Goal: Information Seeking & Learning: Learn about a topic

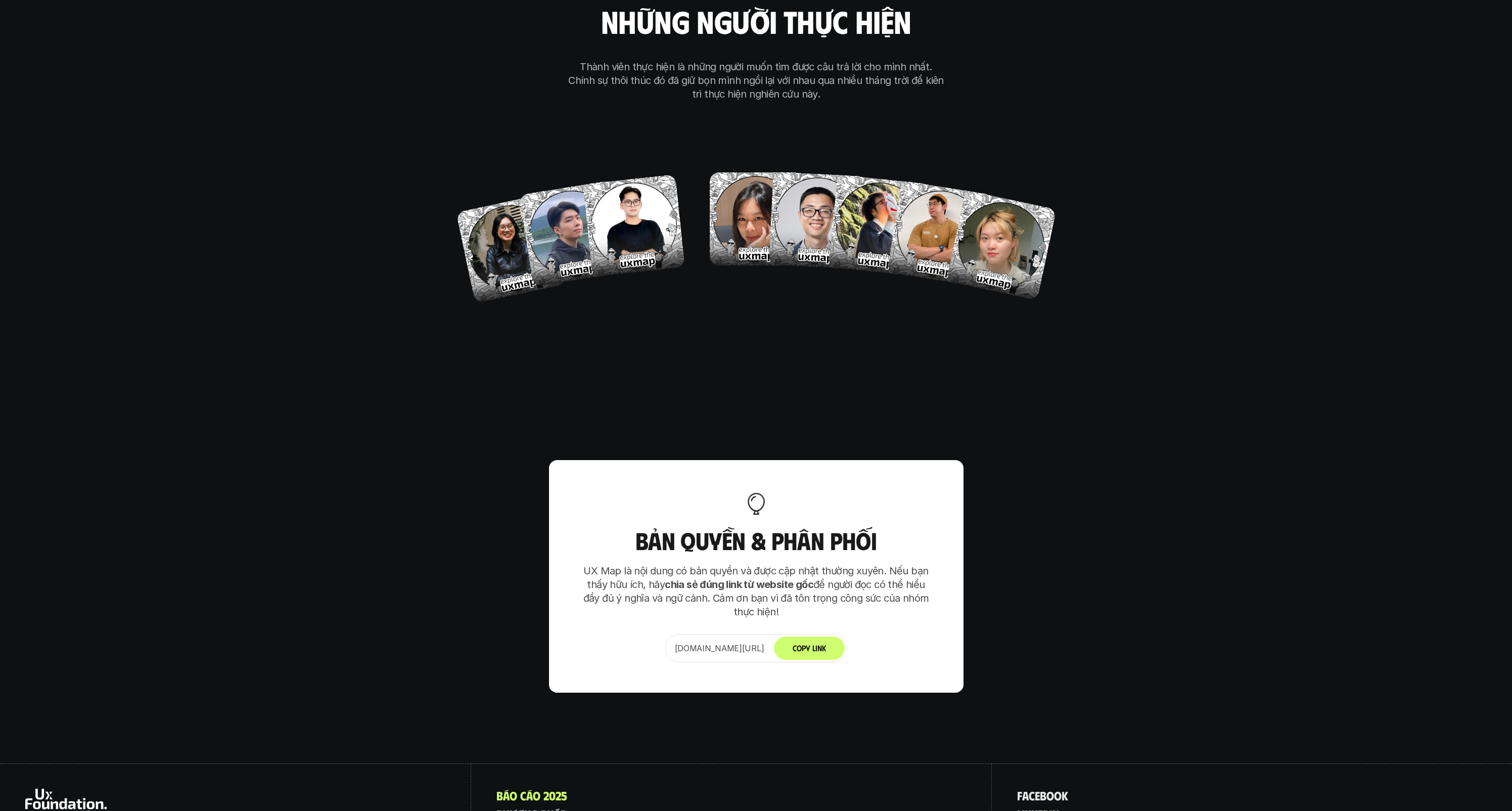
scroll to position [6350, 0]
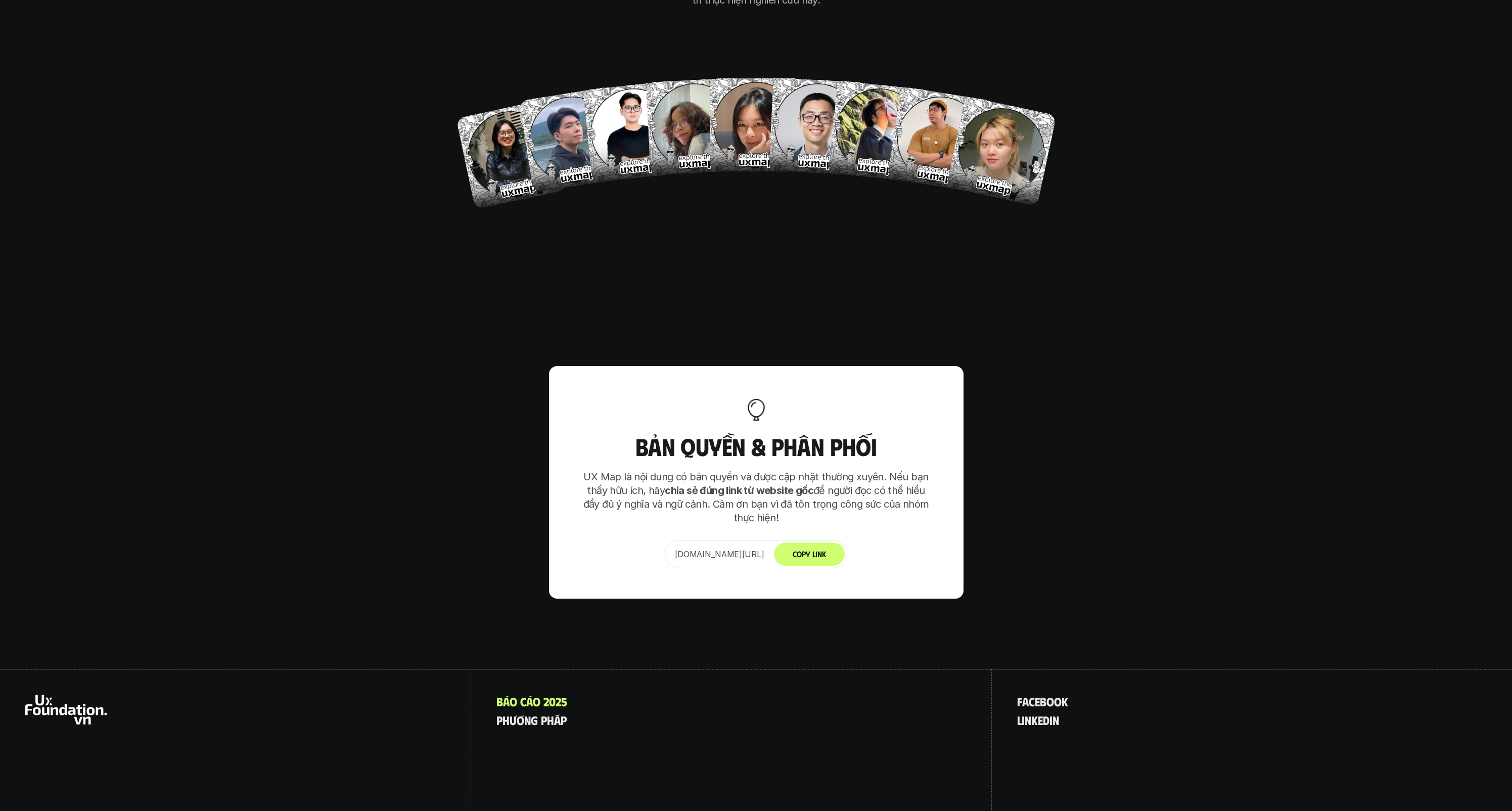
click at [828, 542] on button "Copy Link" at bounding box center [809, 554] width 70 height 23
click at [559, 714] on p "p h ư ơ n g p h á p" at bounding box center [531, 720] width 70 height 13
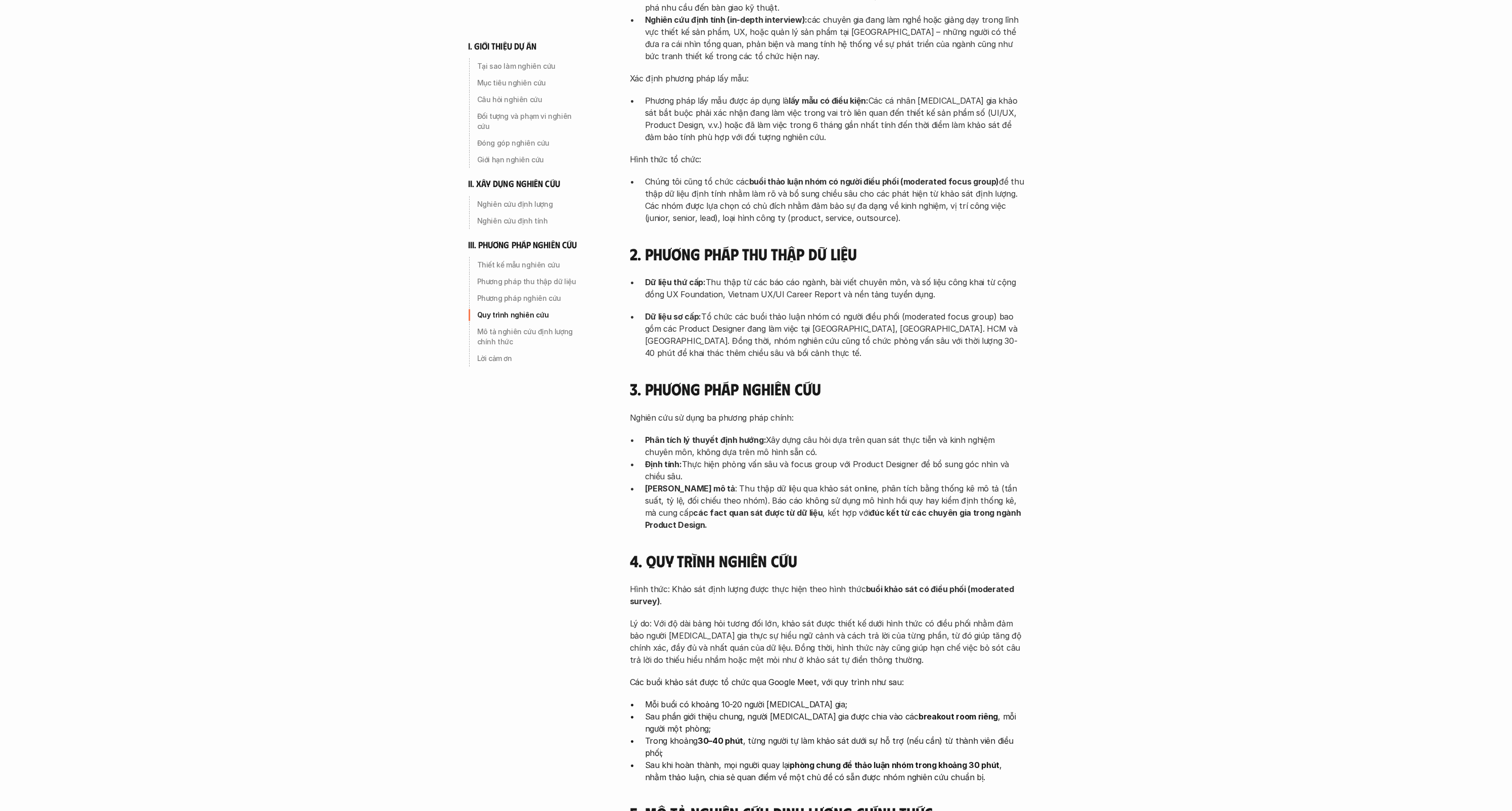
scroll to position [2911, 0]
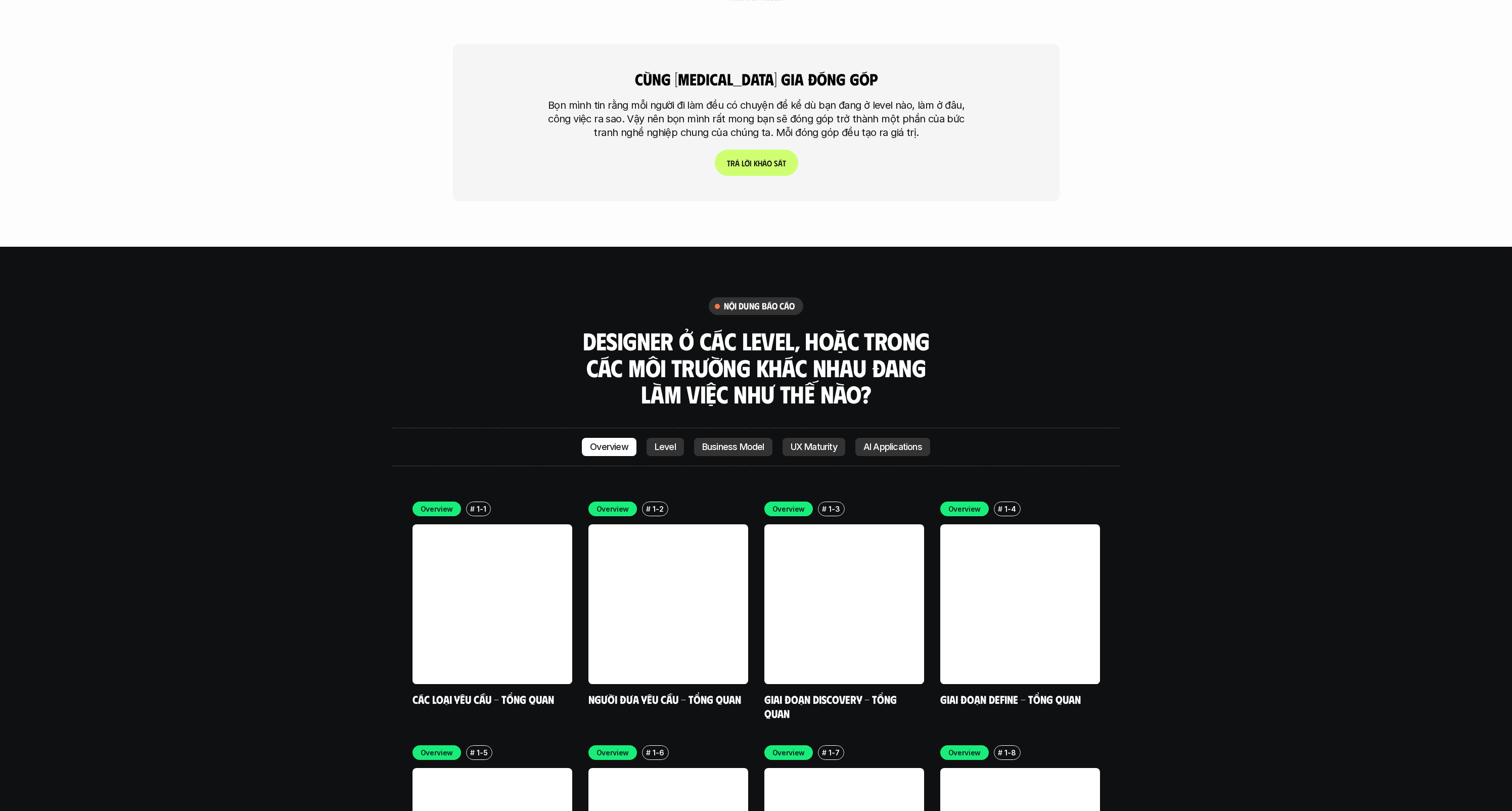
click at [885, 442] on p "AI Applications" at bounding box center [893, 446] width 59 height 10
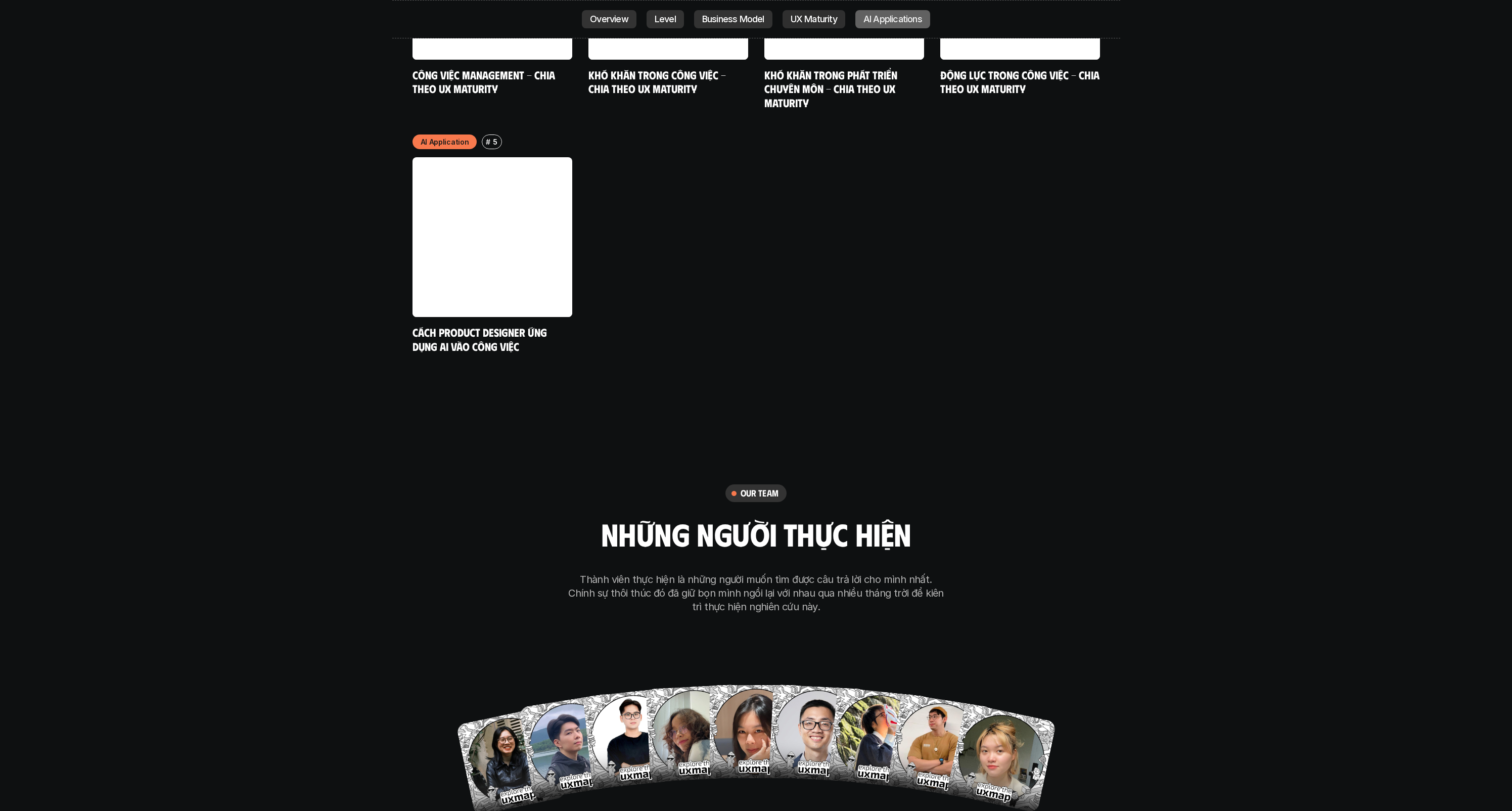
scroll to position [5771, 0]
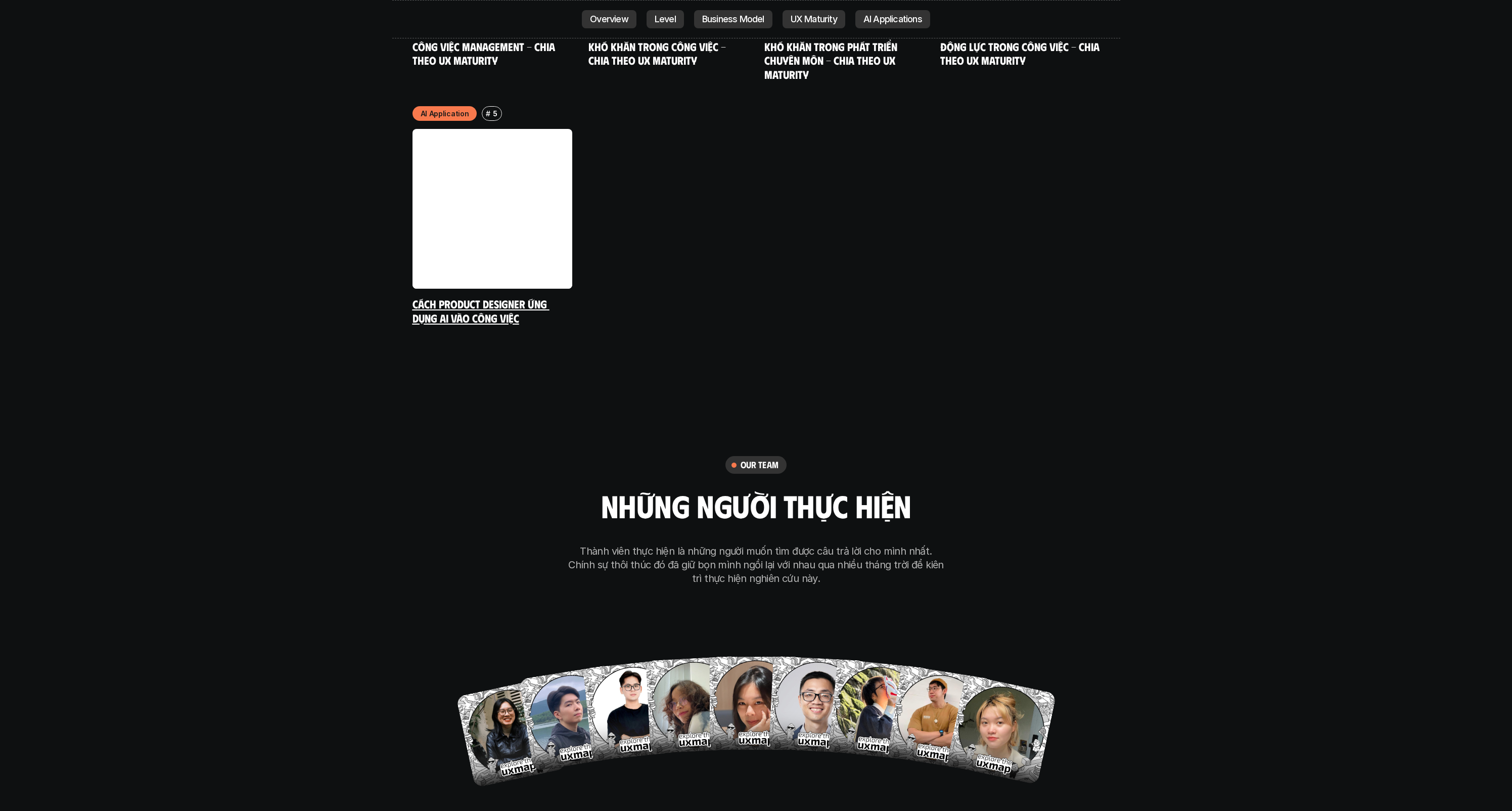
click at [502, 233] on div "AI Application # 5 Cách Product Designer ứng dụng AI vào công việc" at bounding box center [492, 215] width 160 height 218
click at [540, 151] on link at bounding box center [492, 208] width 160 height 160
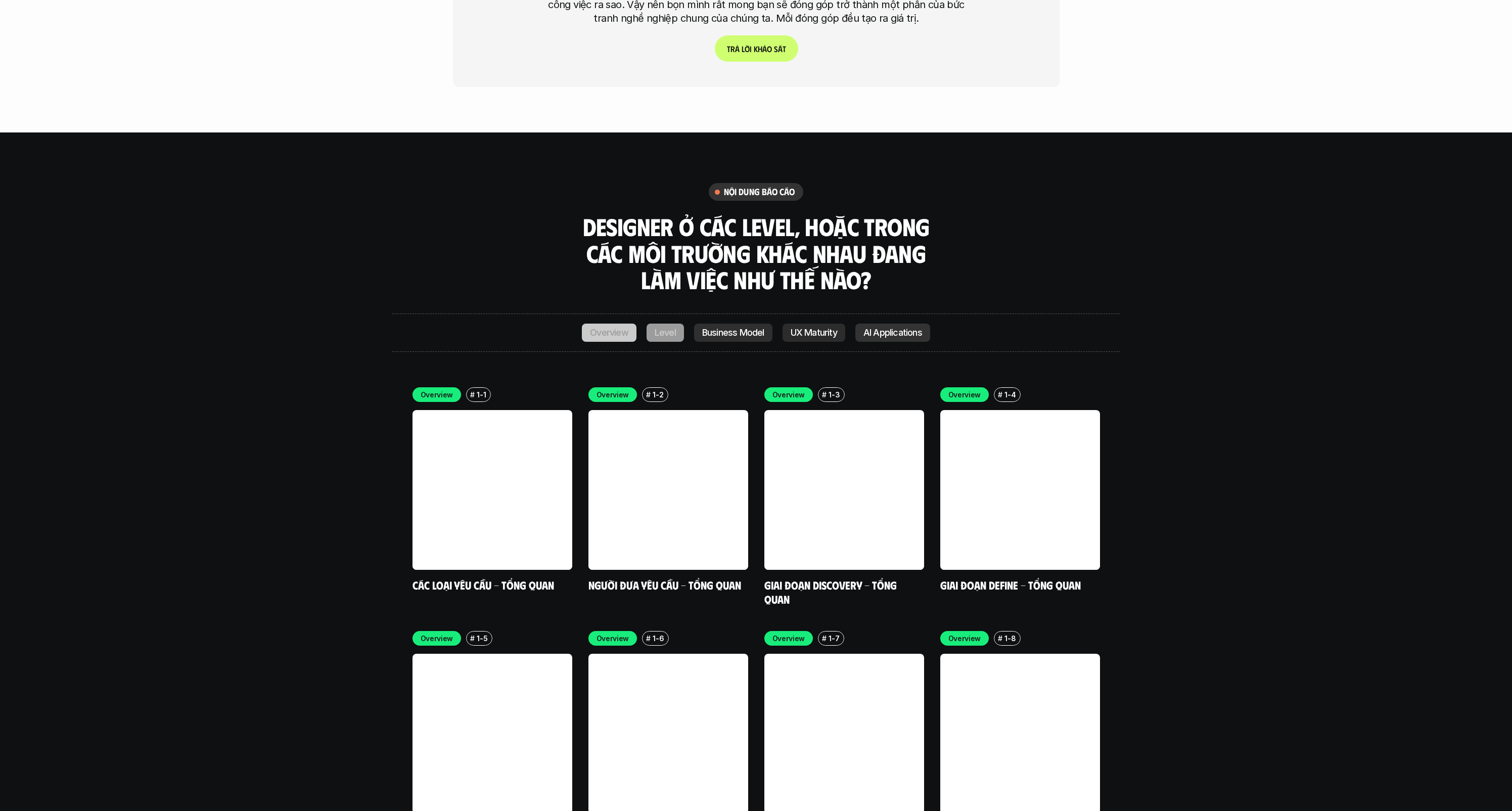
scroll to position [2961, 0]
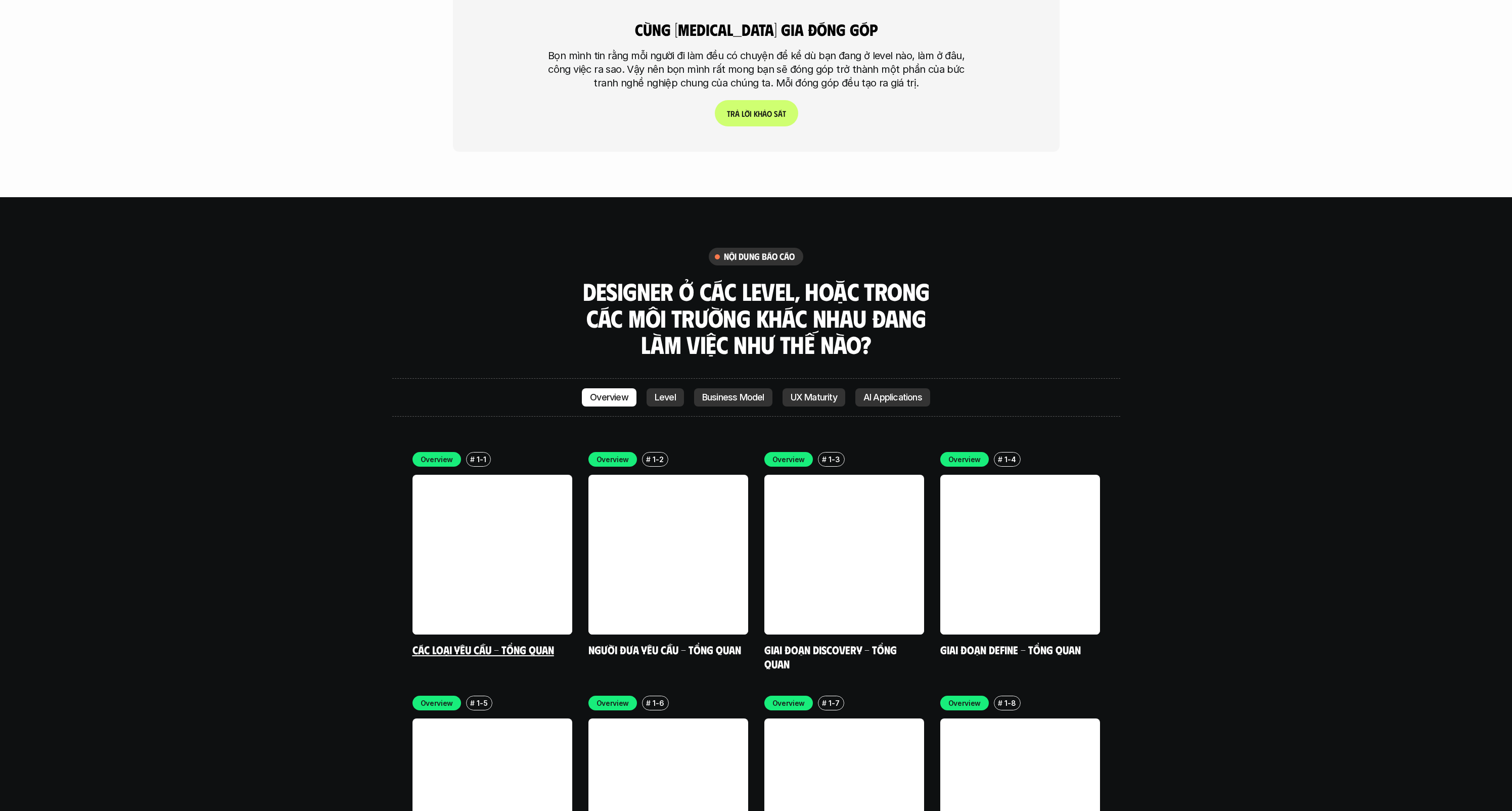
click at [484, 552] on link at bounding box center [492, 554] width 160 height 160
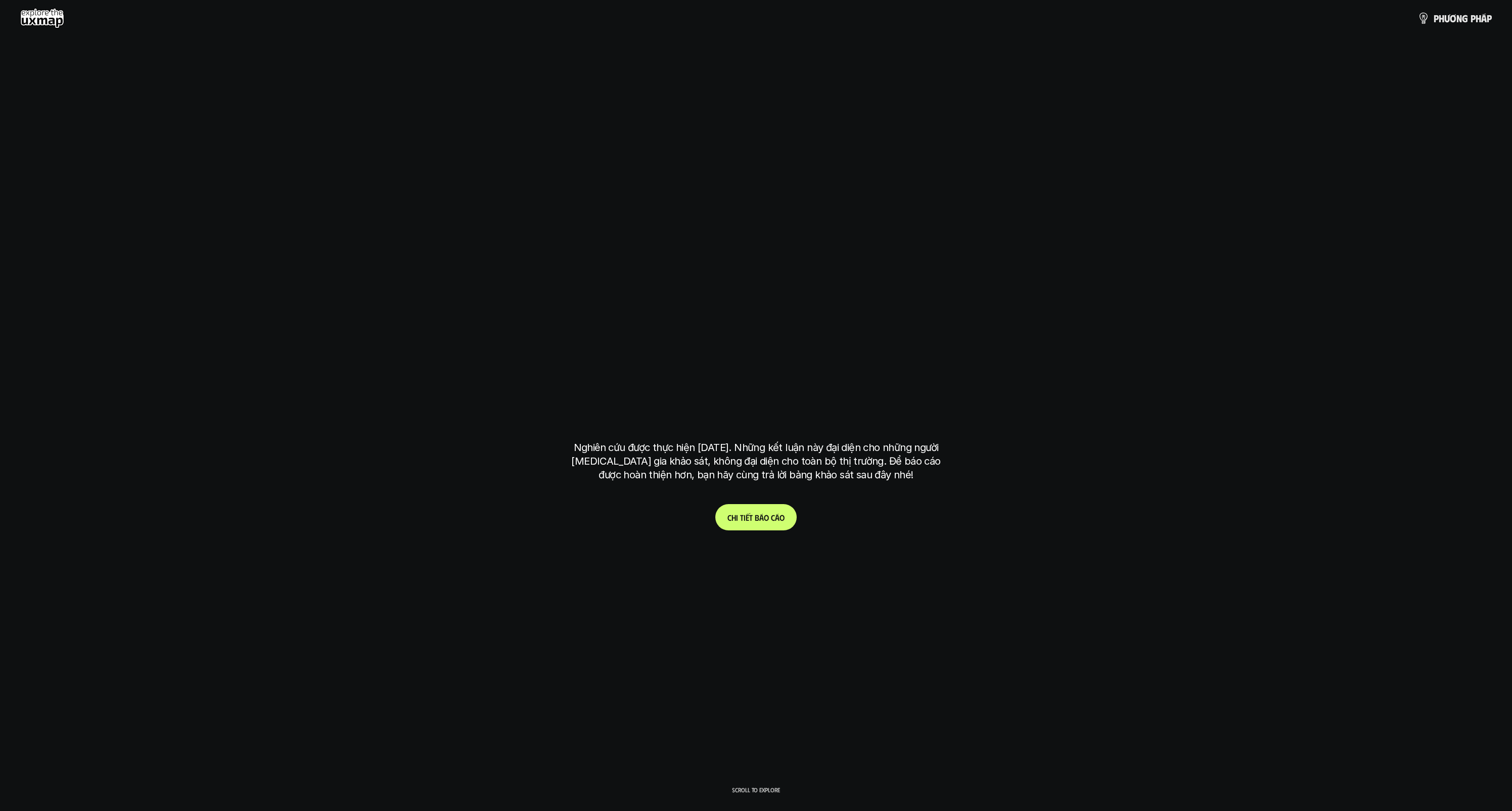
scroll to position [5771, 0]
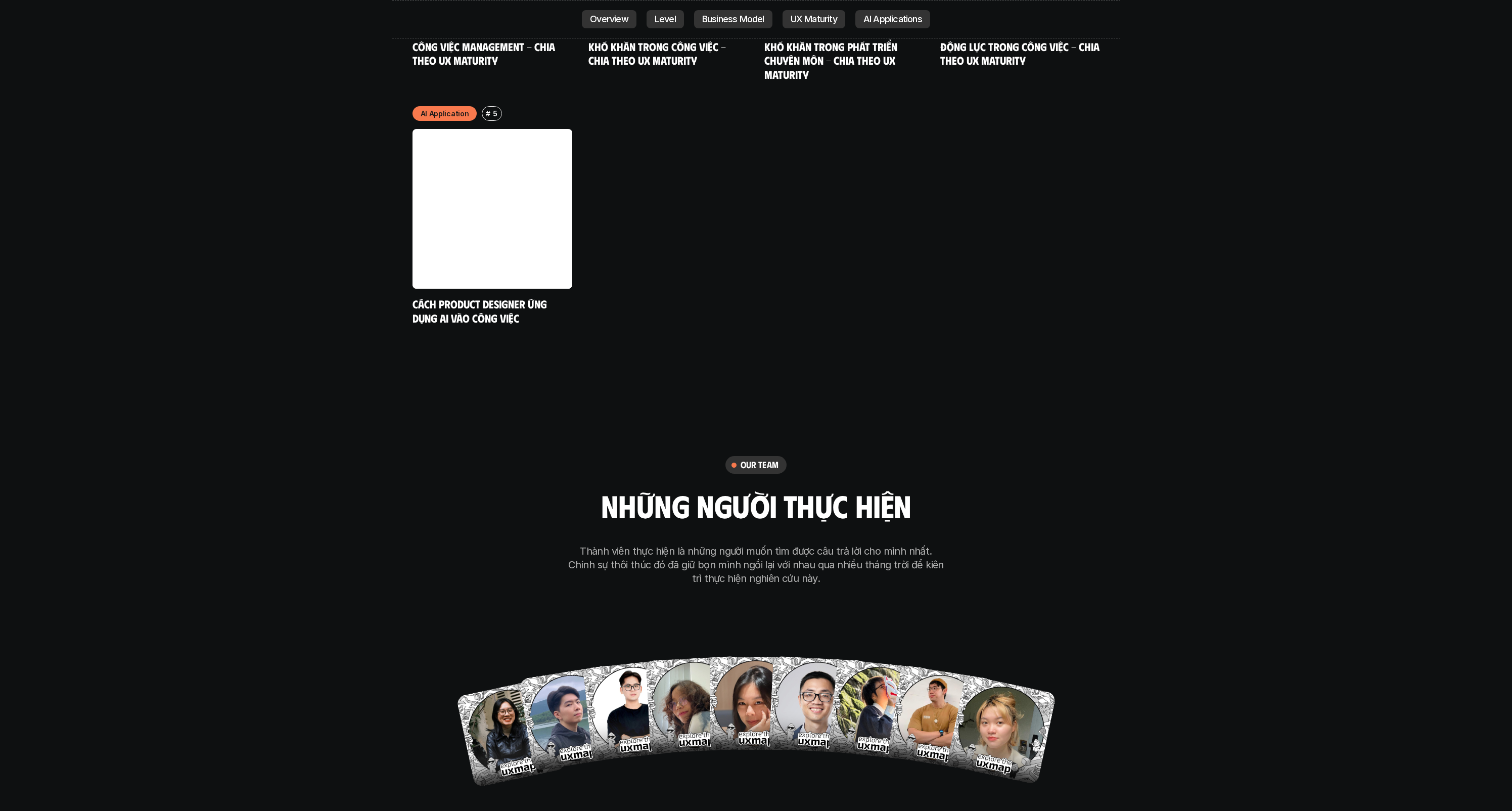
click at [947, 371] on div "our team những người thực hiện Thành viên thực hiện là những người muốn tìm đượ…" at bounding box center [756, 620] width 505 height 509
